Goal: Information Seeking & Learning: Check status

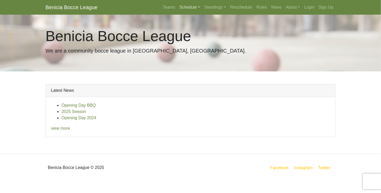
click at [198, 7] on link "Schedule" at bounding box center [189, 7] width 25 height 10
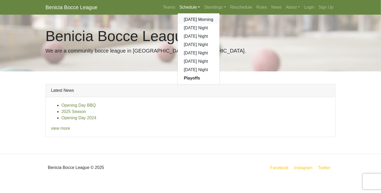
click at [189, 21] on link "[DATE] Morning" at bounding box center [199, 19] width 42 height 8
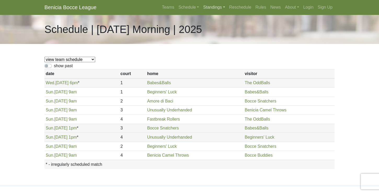
click at [223, 6] on link "Standings" at bounding box center [214, 7] width 26 height 10
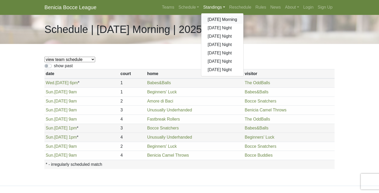
click at [218, 21] on link "[DATE] Morning" at bounding box center [222, 19] width 42 height 8
